Goal: Task Accomplishment & Management: Use online tool/utility

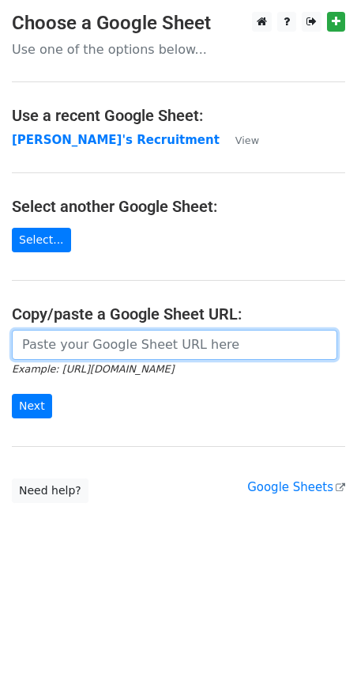
click at [60, 346] on input "url" at bounding box center [175, 345] width 326 height 30
paste input "https://docs.google.com/spreadsheets/d/1Cr9APMfEyBzomlp0d5nIDRAmjV2mnvwC1MH092O…"
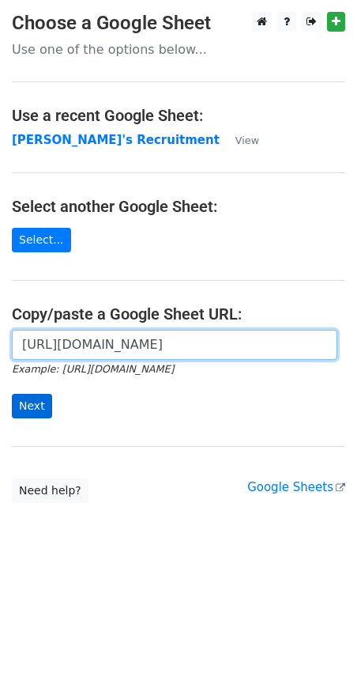
type input "https://docs.google.com/spreadsheets/d/1Cr9APMfEyBzomlp0d5nIDRAmjV2mnvwC1MH092O…"
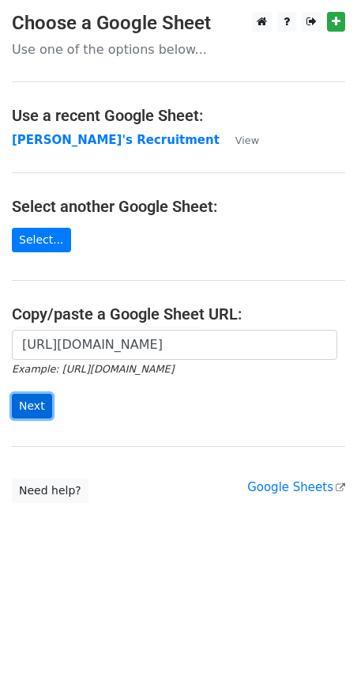
click at [32, 416] on input "Next" at bounding box center [32, 406] width 40 height 25
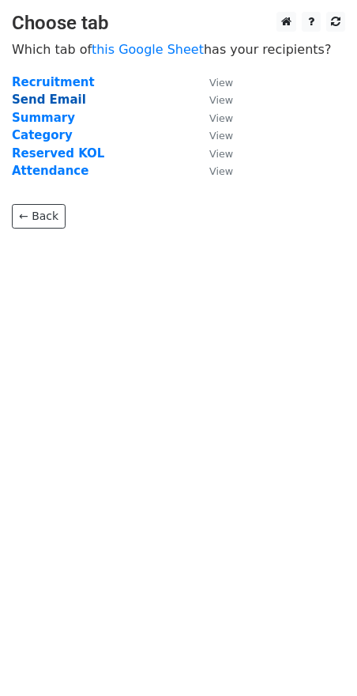
click at [57, 101] on strong "Send Email" at bounding box center [49, 100] width 74 height 14
click at [55, 99] on strong "Send Email" at bounding box center [49, 100] width 74 height 14
click at [66, 336] on html "Choose tab Which tab of this Google Sheet has your recipients? Recruitment View…" at bounding box center [178, 348] width 357 height 696
click at [45, 98] on strong "Send Email" at bounding box center [49, 100] width 74 height 14
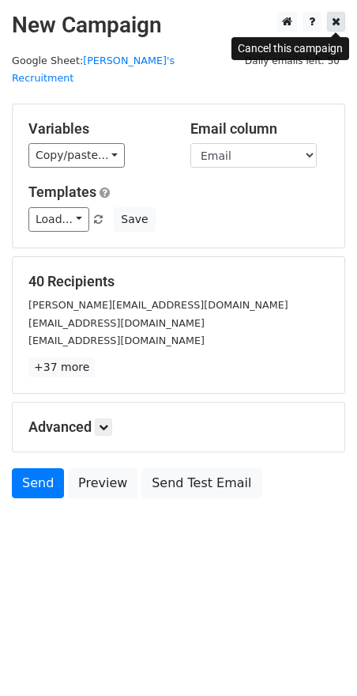
click at [334, 20] on icon at bounding box center [336, 21] width 9 height 11
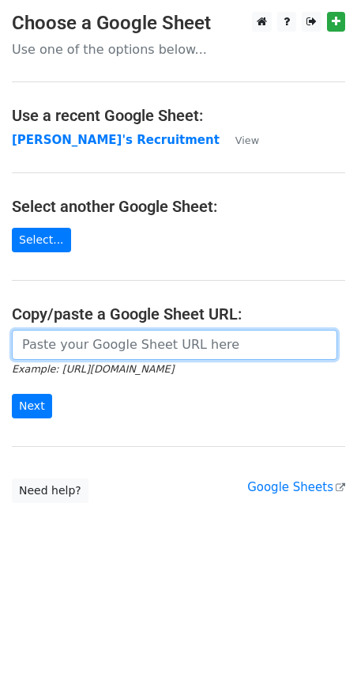
click at [66, 345] on input "url" at bounding box center [175, 345] width 326 height 30
paste input "https://docs.google.com/spreadsheets/d/1Cr9APMfEyBzomlp0d5nIDRAmjV2mnvwC1MH092O…"
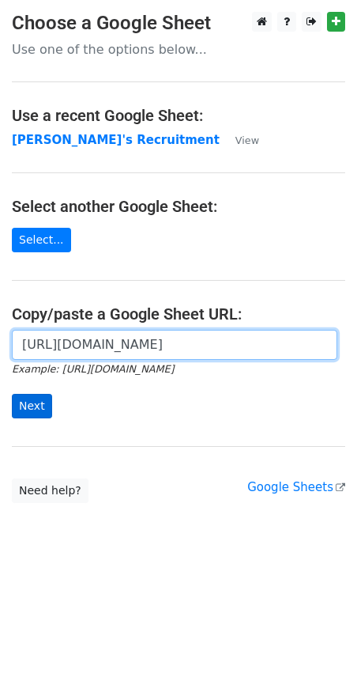
type input "https://docs.google.com/spreadsheets/d/1Cr9APMfEyBzomlp0d5nIDRAmjV2mnvwC1MH092O…"
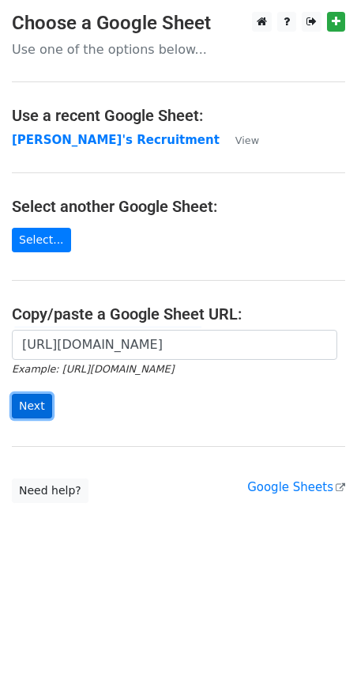
scroll to position [0, 0]
click at [28, 408] on input "Next" at bounding box center [32, 406] width 40 height 25
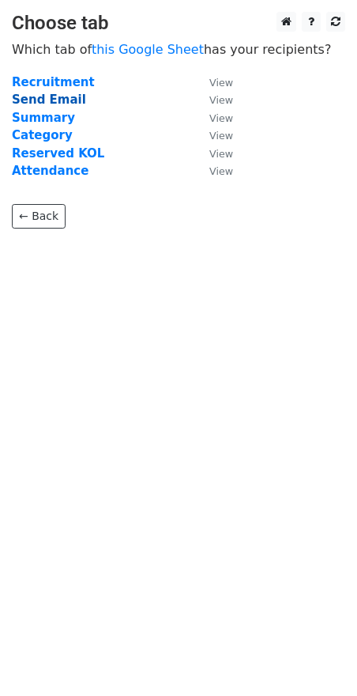
click at [66, 99] on strong "Send Email" at bounding box center [49, 100] width 74 height 14
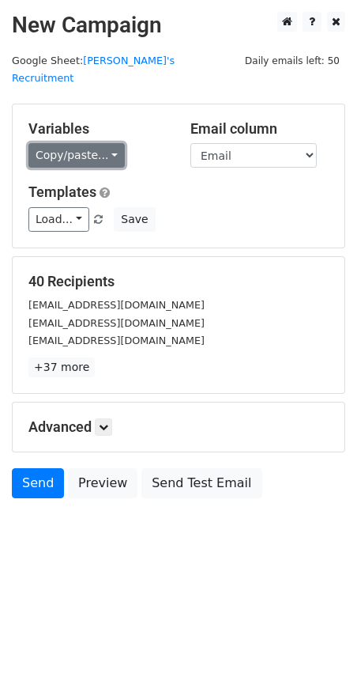
click at [113, 143] on link "Copy/paste..." at bounding box center [76, 155] width 96 height 25
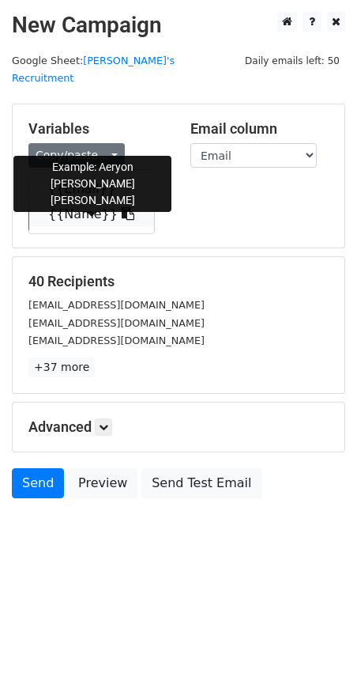
click at [122, 207] on icon at bounding box center [128, 213] width 13 height 13
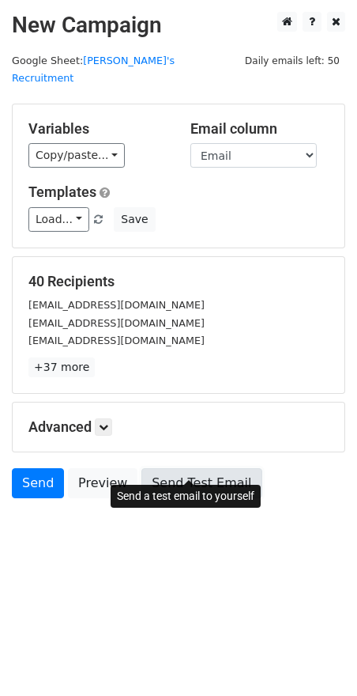
click at [193, 468] on link "Send Test Email" at bounding box center [202, 483] width 120 height 30
